Goal: Task Accomplishment & Management: Use online tool/utility

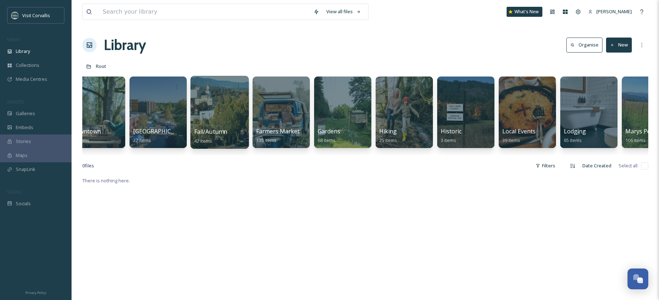
scroll to position [0, 878]
click at [227, 105] on div at bounding box center [220, 112] width 58 height 73
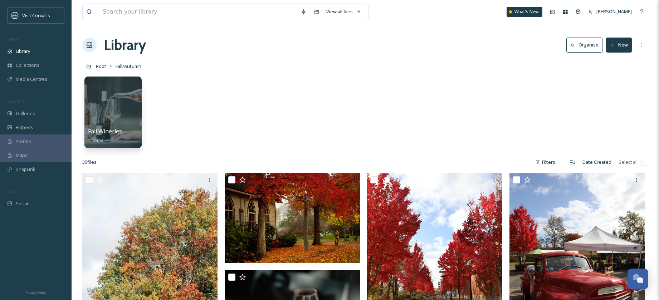
click at [617, 44] on button "New" at bounding box center [619, 45] width 26 height 15
click at [612, 91] on span "Folder" at bounding box center [611, 89] width 14 height 7
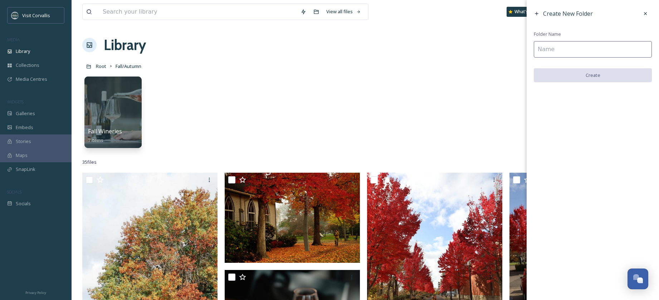
click at [556, 45] on input at bounding box center [593, 49] width 118 height 16
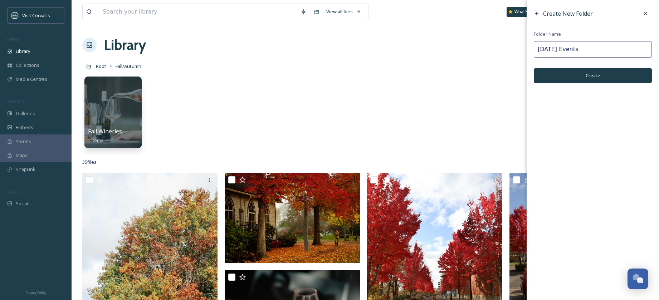
type input "[DATE] Events"
click at [607, 80] on button "Create" at bounding box center [593, 75] width 118 height 15
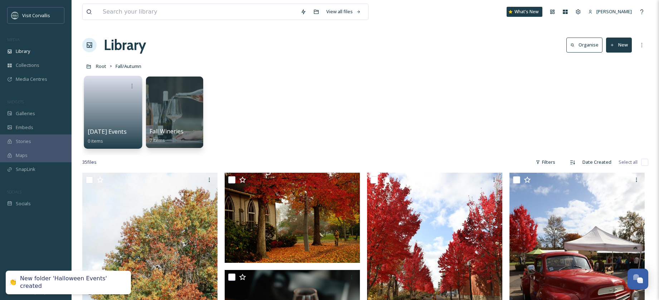
click at [114, 104] on link at bounding box center [113, 110] width 51 height 35
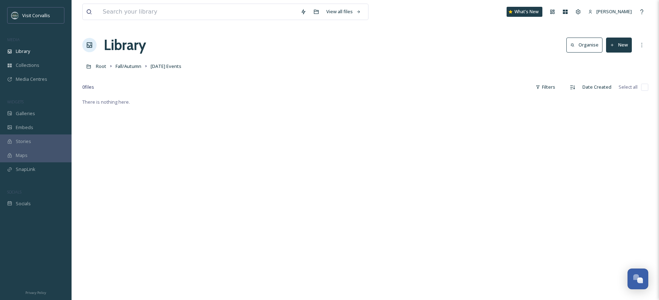
click at [613, 49] on button "New" at bounding box center [619, 45] width 26 height 15
click at [612, 63] on span "File Upload" at bounding box center [616, 61] width 24 height 7
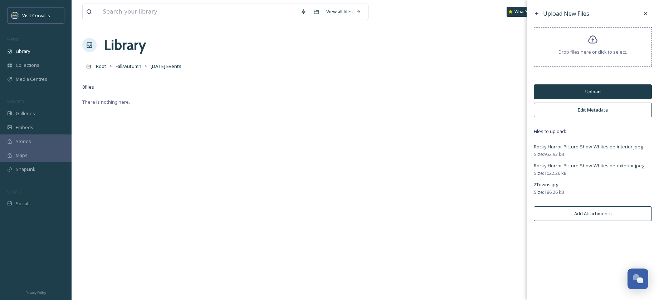
click at [597, 92] on button "Upload" at bounding box center [593, 91] width 118 height 15
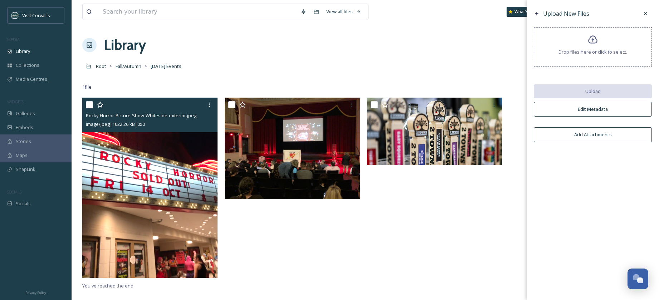
click at [89, 103] on input "checkbox" at bounding box center [89, 104] width 7 height 7
checkbox input "true"
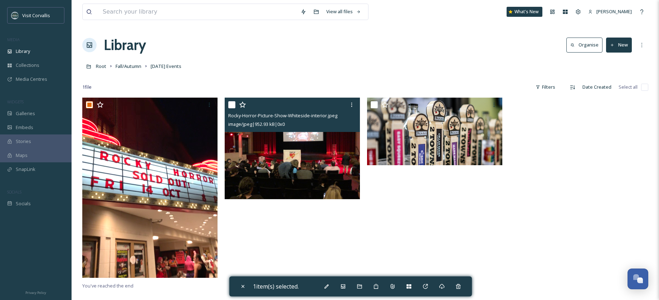
drag, startPoint x: 232, startPoint y: 103, endPoint x: 277, endPoint y: 104, distance: 44.7
click at [232, 103] on input "checkbox" at bounding box center [231, 104] width 7 height 7
checkbox input "true"
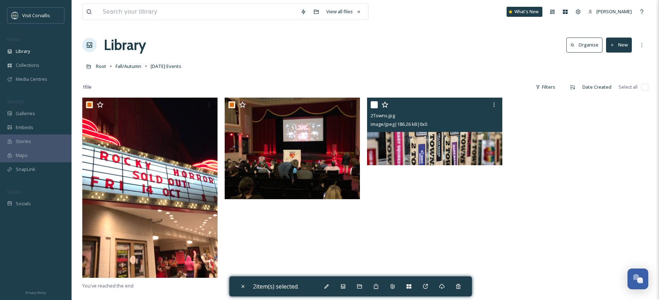
click at [376, 104] on input "checkbox" at bounding box center [374, 104] width 7 height 7
checkbox input "true"
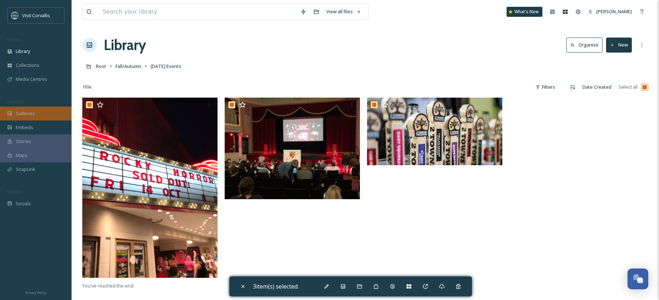
click at [23, 116] on span "Galleries" at bounding box center [25, 113] width 19 height 7
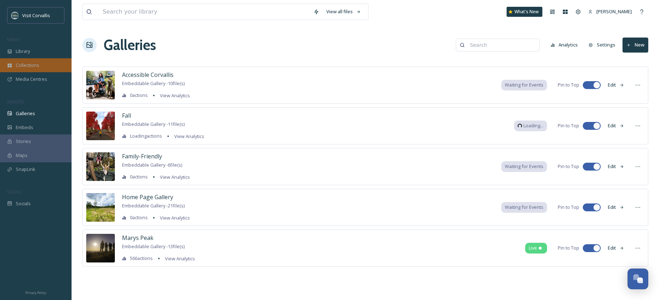
click at [24, 64] on span "Collections" at bounding box center [28, 65] width 24 height 7
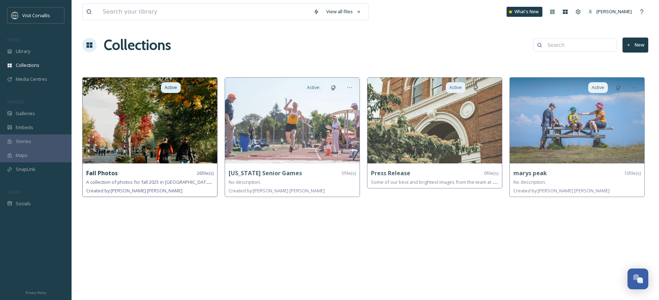
click at [174, 122] on img at bounding box center [150, 121] width 135 height 86
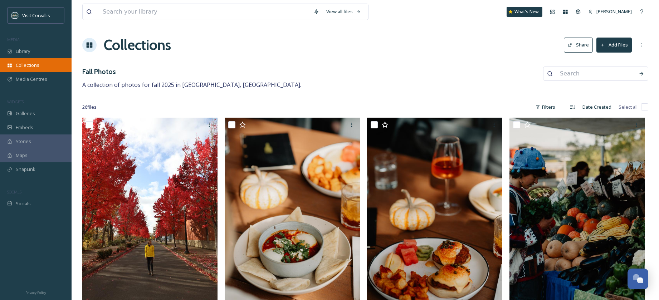
click at [27, 67] on span "Collections" at bounding box center [28, 65] width 24 height 7
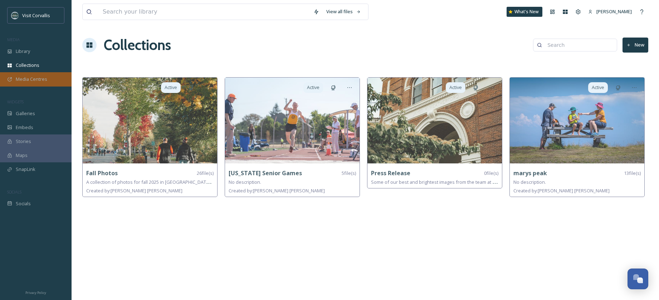
click at [24, 78] on span "Media Centres" at bounding box center [31, 79] width 31 height 7
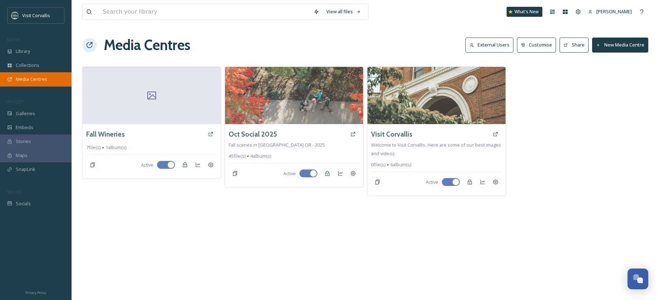
click at [19, 74] on div "Media Centres" at bounding box center [36, 79] width 72 height 14
click at [22, 67] on span "Collections" at bounding box center [28, 65] width 24 height 7
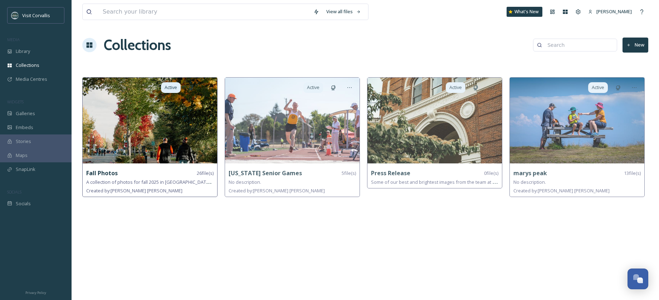
click at [191, 124] on img at bounding box center [150, 121] width 135 height 86
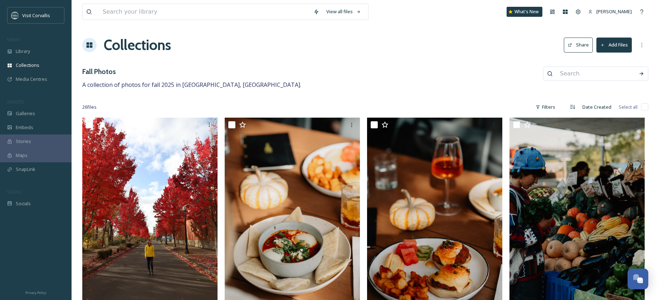
click at [613, 47] on button "Add Files" at bounding box center [613, 45] width 35 height 15
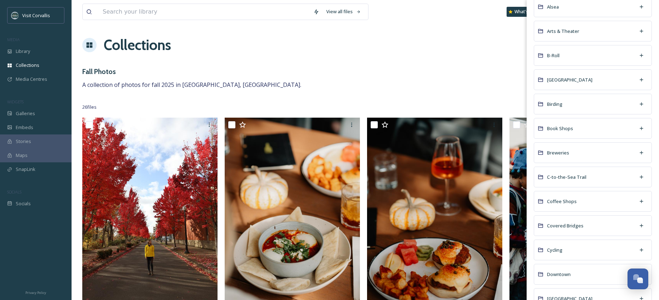
scroll to position [233, 0]
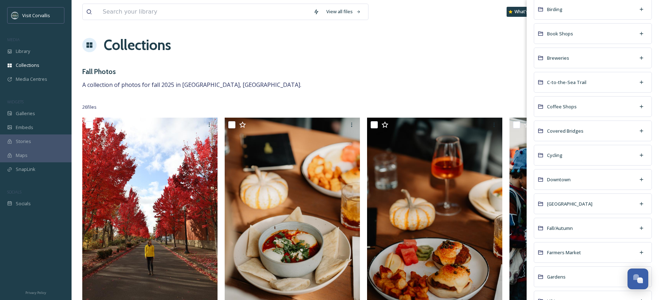
click at [584, 229] on div "Fall/Autumn" at bounding box center [593, 228] width 118 height 21
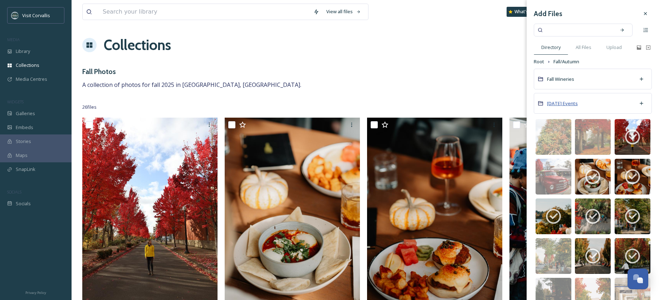
click at [578, 101] on span "[DATE] Events" at bounding box center [562, 103] width 31 height 6
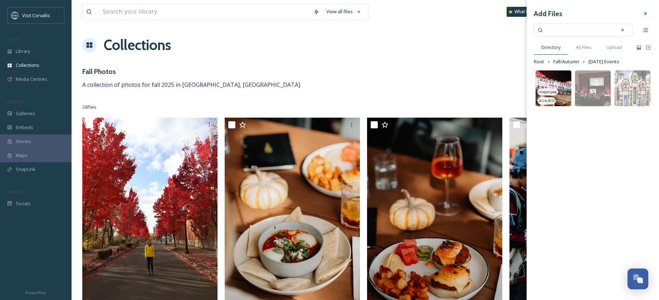
click at [550, 88] on img at bounding box center [554, 88] width 36 height 36
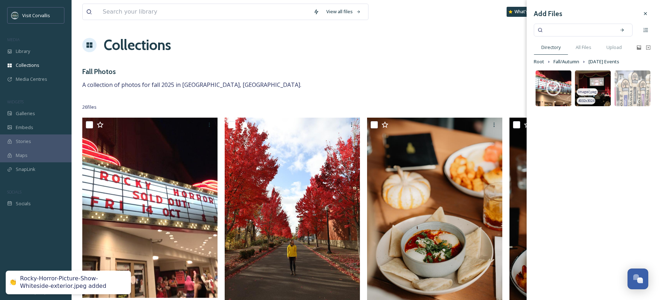
click at [591, 85] on img at bounding box center [593, 88] width 36 height 36
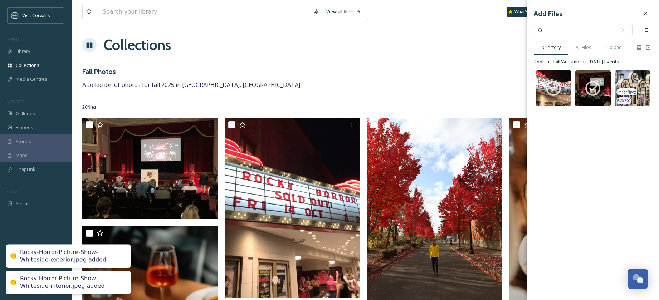
click at [631, 84] on img at bounding box center [633, 88] width 36 height 36
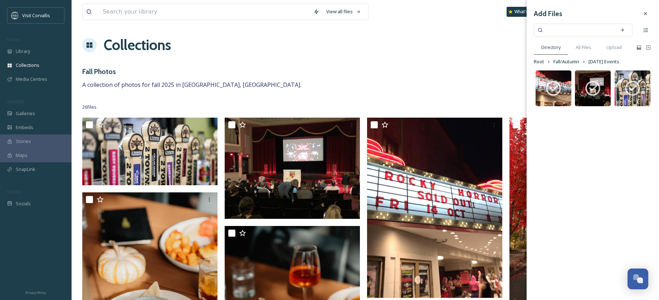
click at [309, 78] on div "Fall Photos A collection of photos for fall 2025 in [GEOGRAPHIC_DATA], [GEOGRAP…" at bounding box center [365, 78] width 566 height 23
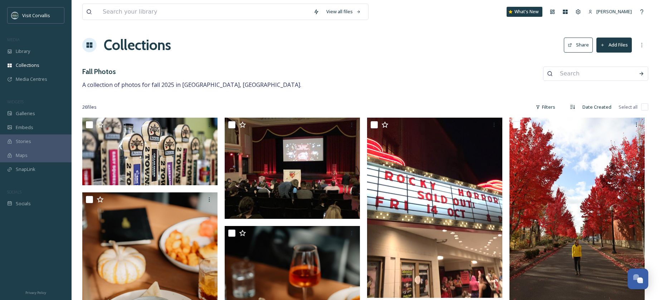
click at [579, 43] on button "Share" at bounding box center [578, 45] width 29 height 15
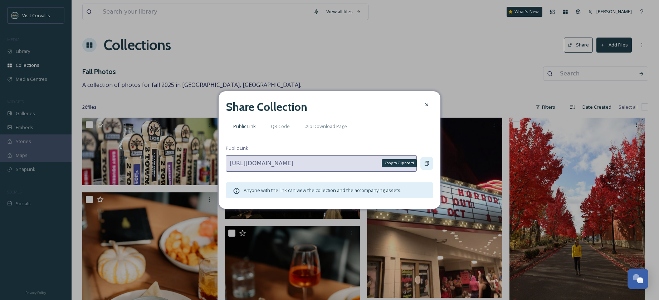
click at [429, 162] on icon at bounding box center [427, 163] width 4 height 5
click at [429, 104] on icon at bounding box center [427, 105] width 6 height 6
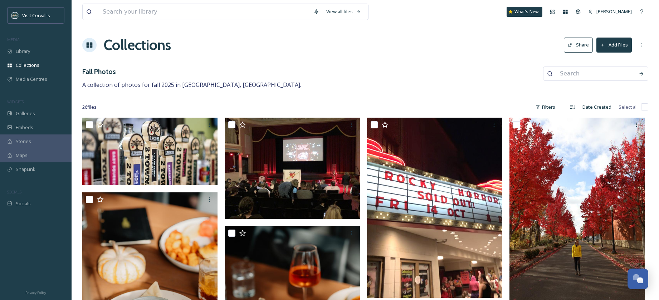
click at [426, 104] on div "26 file s Filters Date Created Select all" at bounding box center [365, 107] width 566 height 14
